Goal: Task Accomplishment & Management: Use online tool/utility

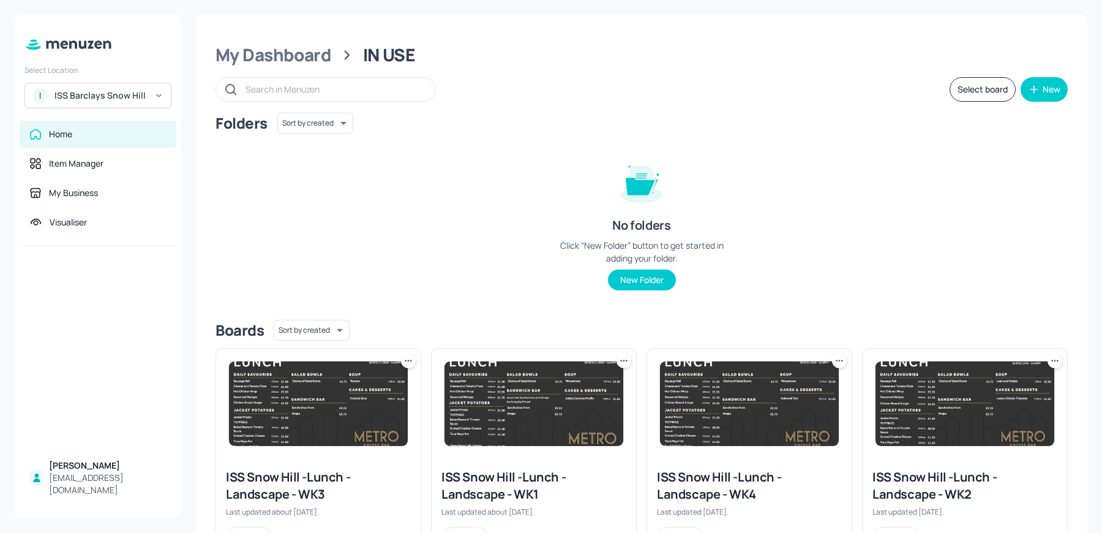
click at [467, 470] on div "ISS Snow Hill -Lunch - Landscape - WK1" at bounding box center [533, 485] width 185 height 34
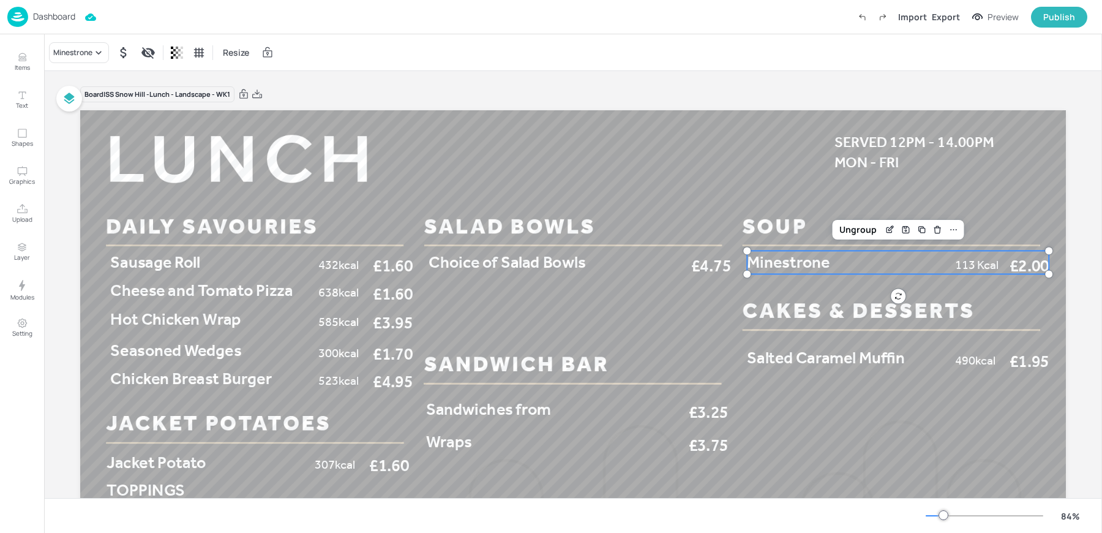
click at [803, 265] on span "Minestrone" at bounding box center [788, 262] width 83 height 20
click at [90, 52] on div "Minestrone" at bounding box center [72, 52] width 39 height 11
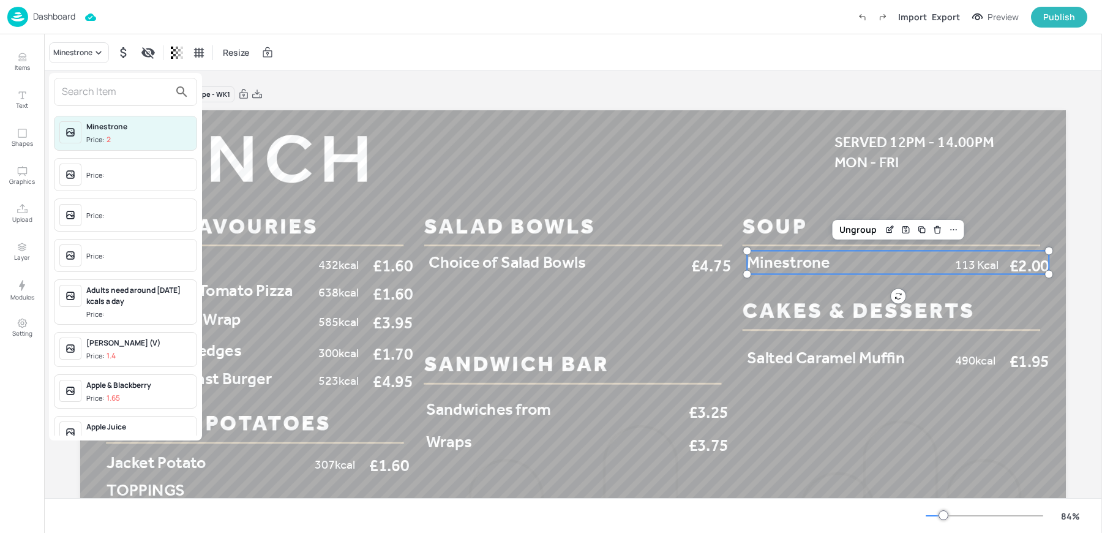
click at [81, 88] on input "text" at bounding box center [116, 92] width 108 height 20
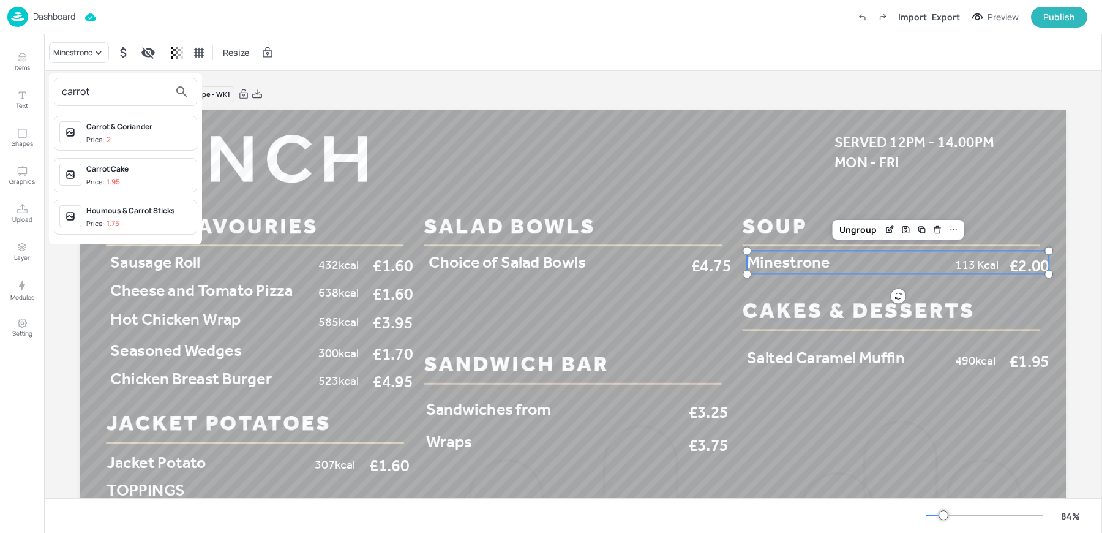
type input "carrot"
click at [119, 132] on div "Carrot & Coriander Price: 2" at bounding box center [138, 133] width 105 height 24
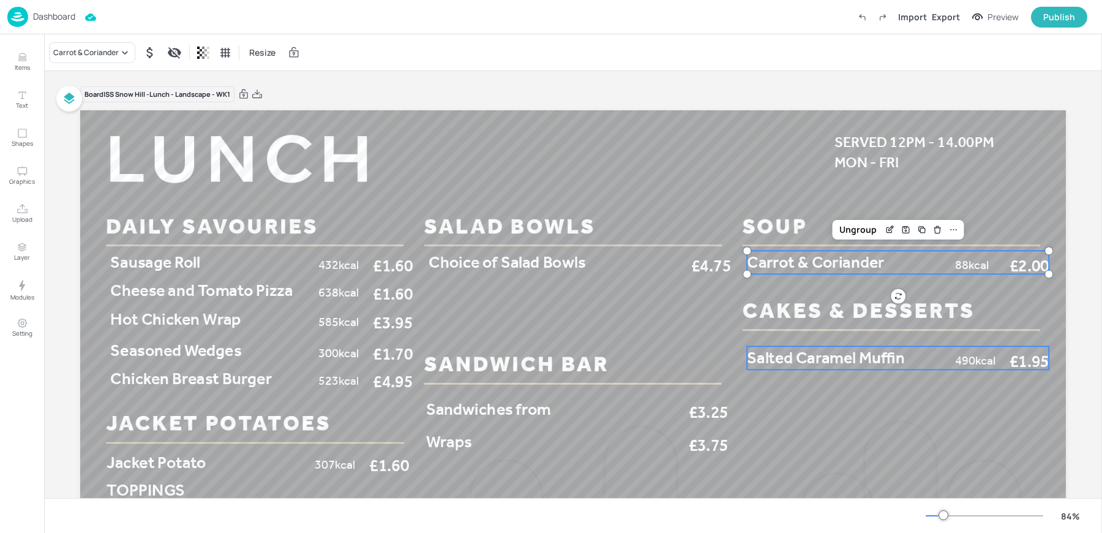
click at [816, 356] on span "Salted Caramel Muffin" at bounding box center [825, 358] width 157 height 20
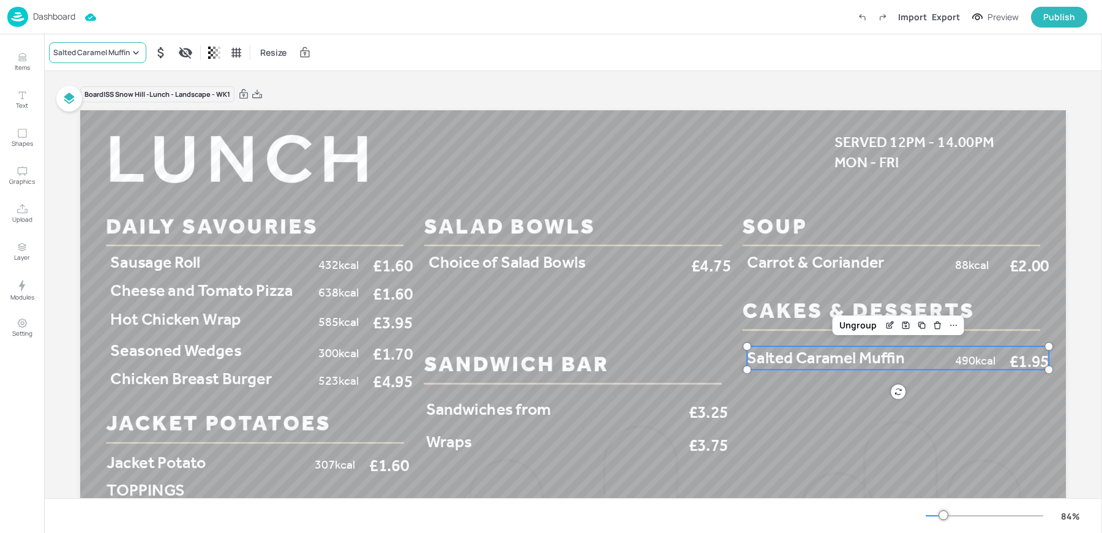
click at [75, 55] on div "Salted Caramel Muffin" at bounding box center [91, 52] width 77 height 11
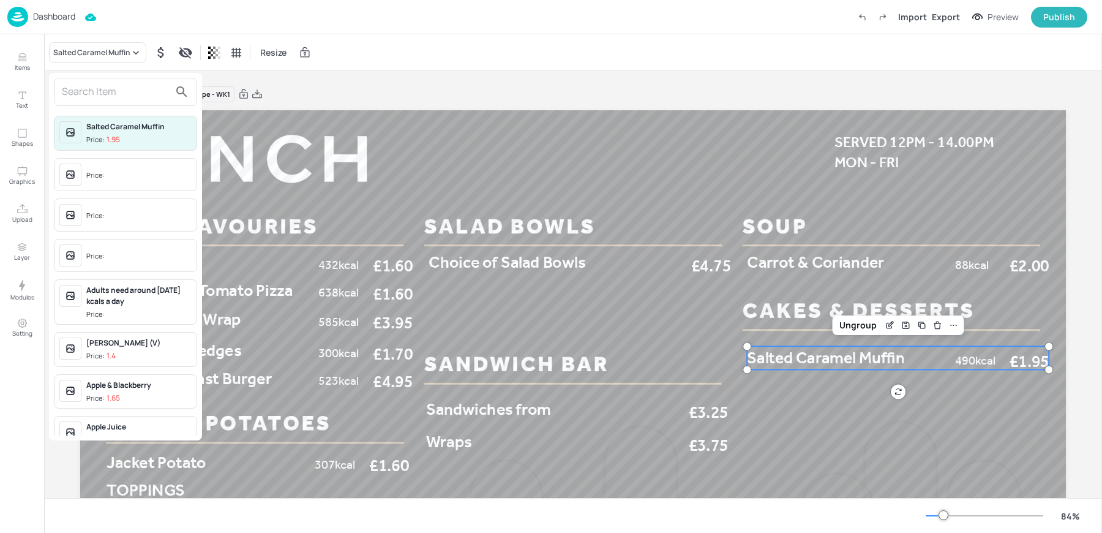
click at [126, 97] on input "text" at bounding box center [116, 92] width 108 height 20
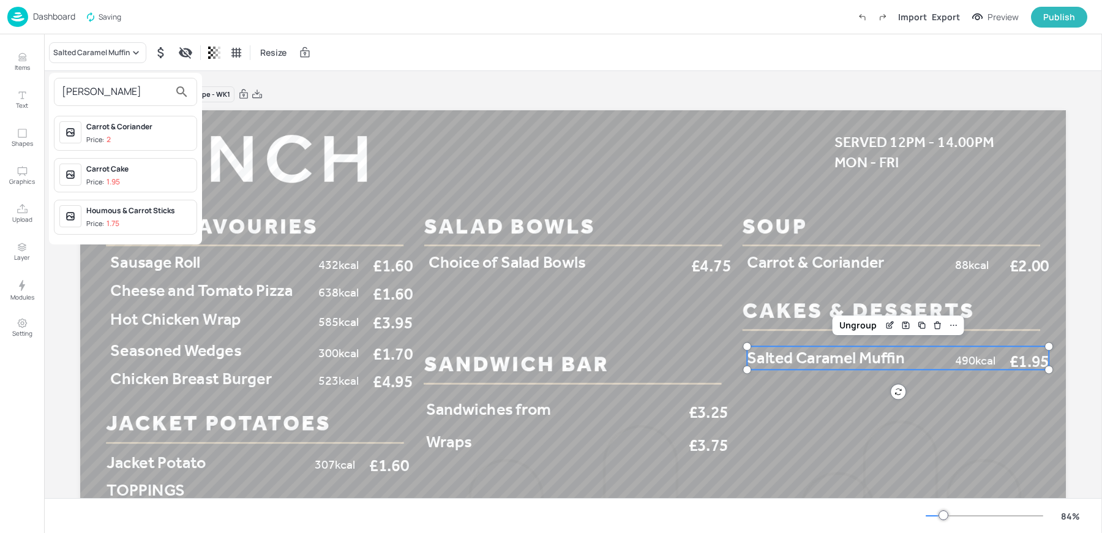
type input "[PERSON_NAME]"
click at [120, 173] on div "Carrot Cake Price: 1.95" at bounding box center [138, 175] width 105 height 24
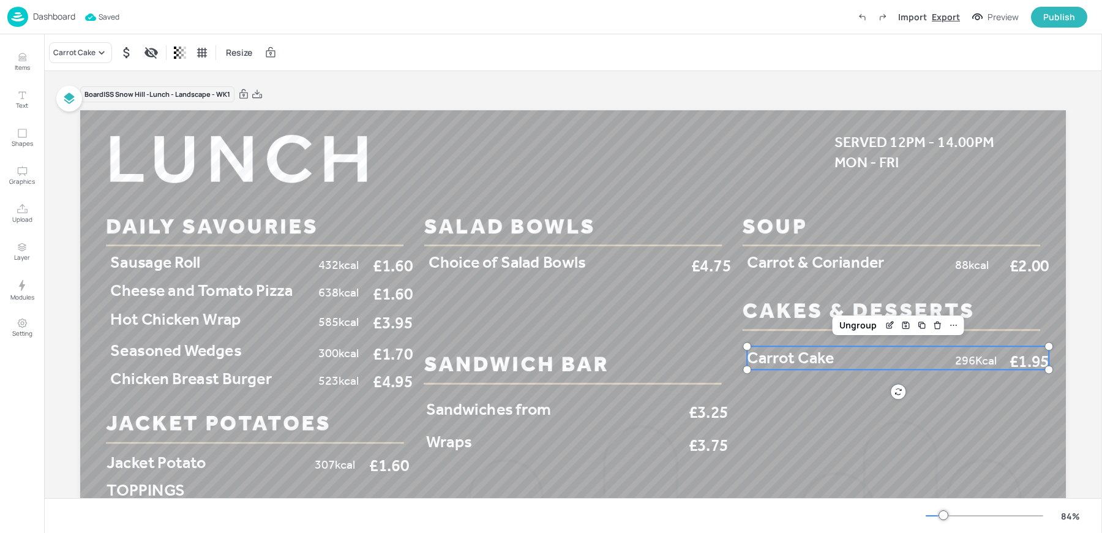
click at [954, 15] on div "Export" at bounding box center [946, 16] width 28 height 13
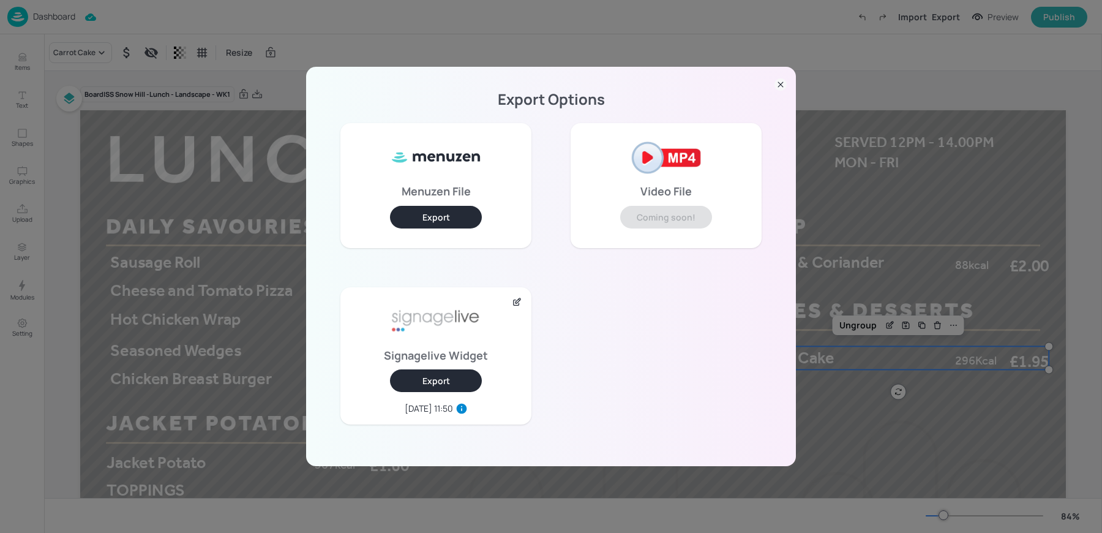
click at [433, 382] on button "Export" at bounding box center [436, 380] width 92 height 23
